Goal: Task Accomplishment & Management: Manage account settings

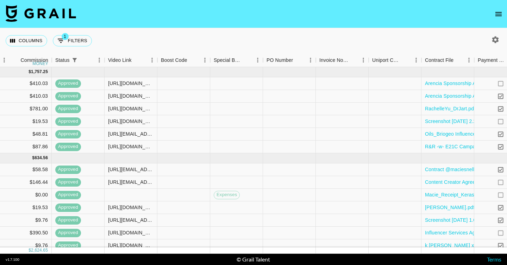
scroll to position [0, 728]
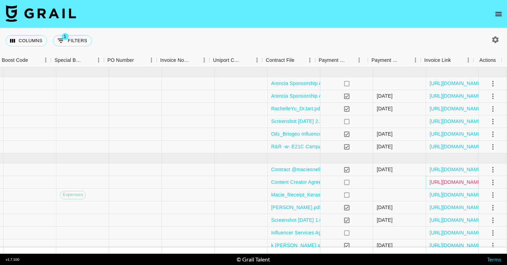
click at [450, 183] on link "https://in.xero.com/qKGNiy0GDCjGJ6DDfniBjBgLbmQLDzLmojFpR6PV" at bounding box center [455, 182] width 53 height 7
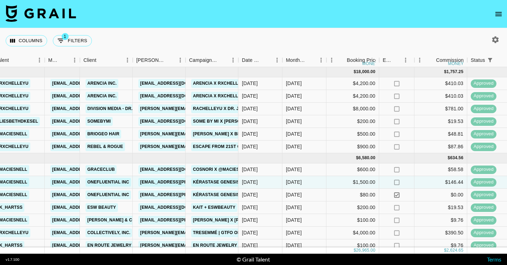
scroll to position [71, 154]
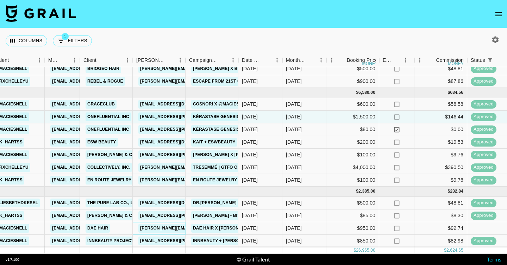
click at [166, 224] on link "wesley@daehair.com" at bounding box center [195, 228] width 115 height 9
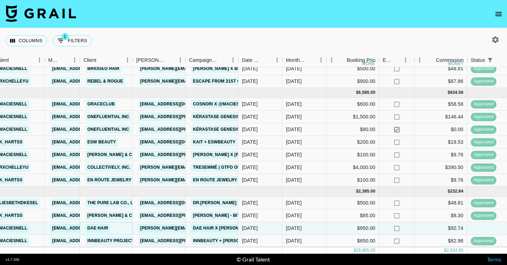
click at [103, 224] on link "Dae Hair" at bounding box center [98, 228] width 24 height 9
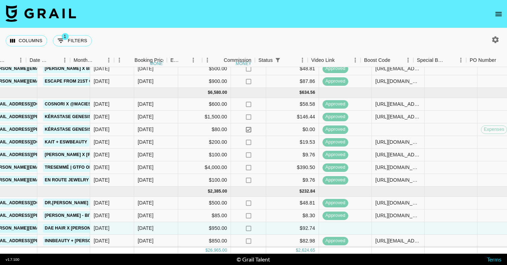
scroll to position [71, 501]
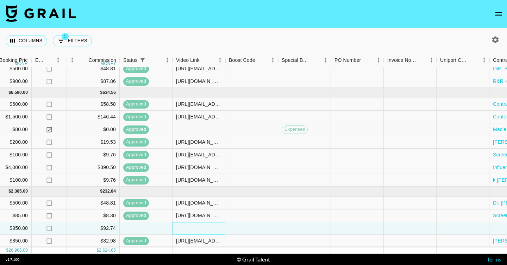
click at [187, 227] on div at bounding box center [198, 228] width 53 height 13
type input "https://www.tiktok.com/@maciesnell/video/7544835009484426509?_r=1&_t=ZT-8tMe8WU…"
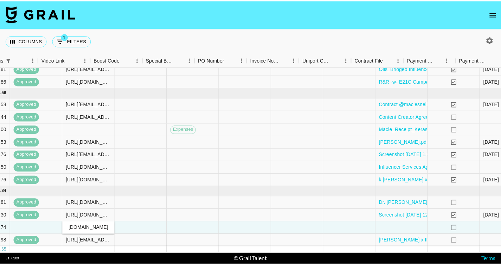
scroll to position [71, 647]
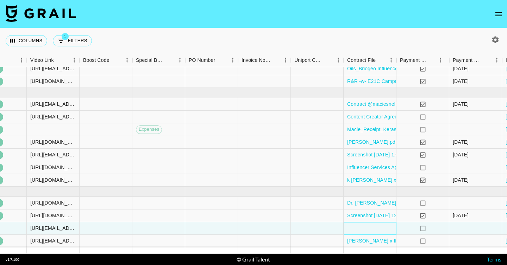
click at [364, 226] on div at bounding box center [369, 228] width 53 height 13
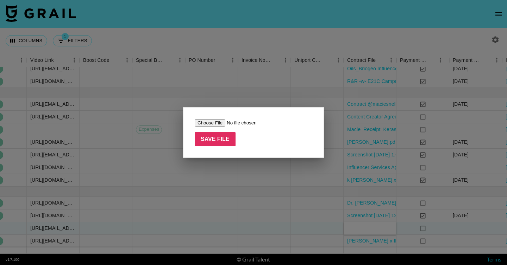
click at [209, 123] on input "file" at bounding box center [239, 122] width 89 height 7
click at [342, 108] on div at bounding box center [253, 132] width 507 height 265
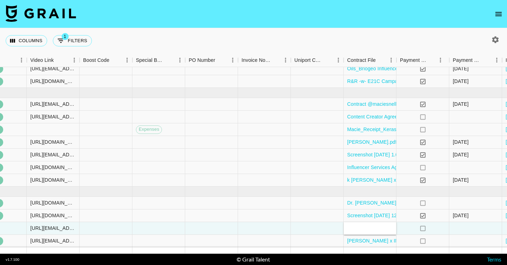
click at [502, 13] on icon "open drawer" at bounding box center [498, 14] width 8 height 8
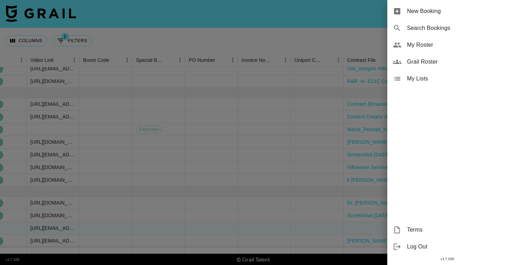
click at [481, 43] on span "My Roster" at bounding box center [454, 45] width 94 height 8
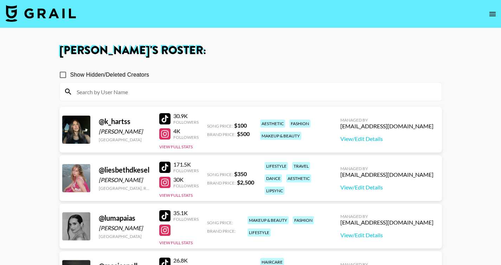
click at [204, 118] on div "@ k_hartss Kaitlyn Hartshorn United States 30.9K Followers 4K Followers View Fu…" at bounding box center [250, 130] width 383 height 46
click at [221, 122] on div "Song Price: $ 100" at bounding box center [228, 125] width 43 height 7
click at [410, 136] on link "View/Edit Details" at bounding box center [387, 138] width 93 height 7
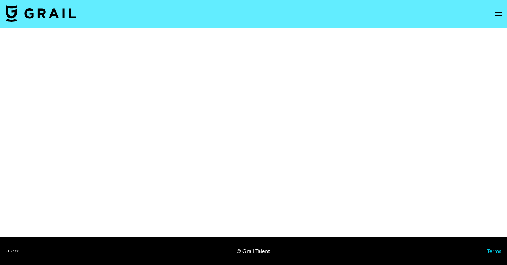
select select "Brand"
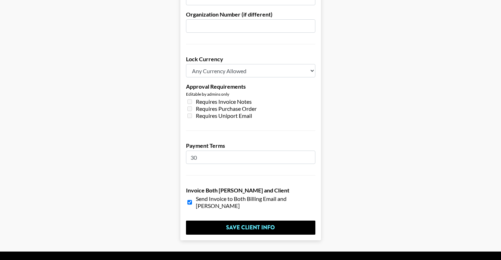
scroll to position [546, 0]
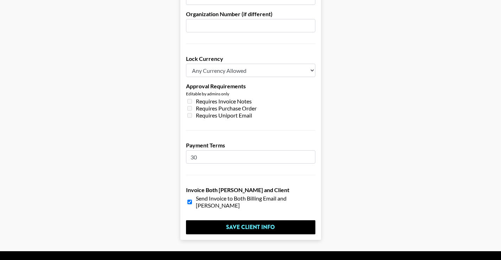
click at [210, 195] on span "Send Invoice to Both Billing Email and Booker Email" at bounding box center [256, 202] width 120 height 14
click at [195, 195] on div "Send Invoice to Both Billing Email and Booker Email" at bounding box center [251, 202] width 130 height 14
click at [192, 196] on input "checkbox" at bounding box center [190, 202] width 5 height 12
checkbox input "false"
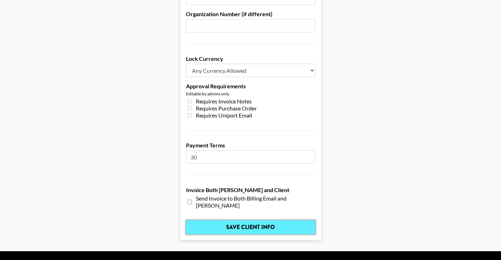
click at [276, 220] on input "Save Client Info" at bounding box center [251, 227] width 130 height 14
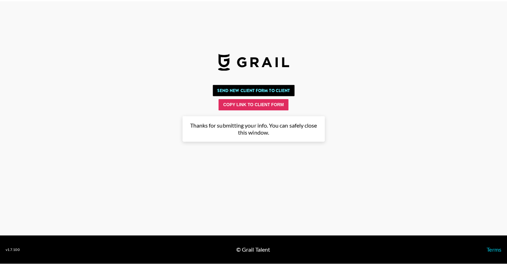
scroll to position [0, 0]
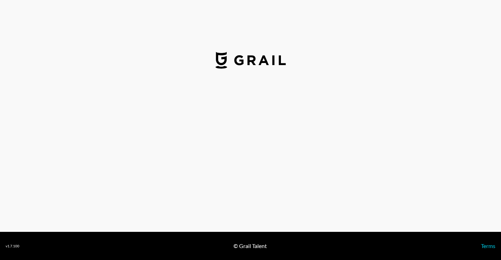
select select "USD"
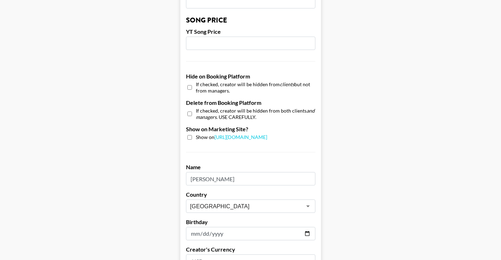
scroll to position [605, 0]
